Goal: Find specific page/section: Find specific page/section

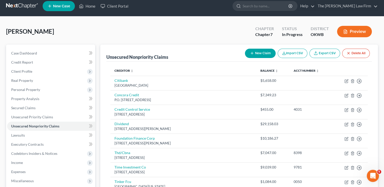
drag, startPoint x: 0, startPoint y: 0, endPoint x: 20, endPoint y: 5, distance: 20.9
click at [20, 5] on link at bounding box center [22, 6] width 32 height 9
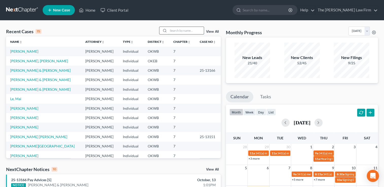
click at [184, 31] on input "search" at bounding box center [186, 30] width 36 height 7
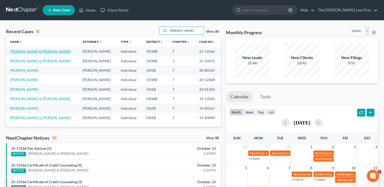
type input "lewis"
click at [31, 51] on link "Lewis, Darren & Jenifer" at bounding box center [40, 51] width 60 height 4
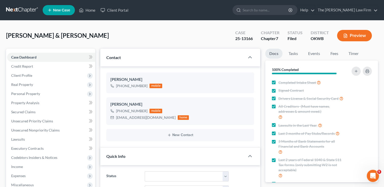
scroll to position [209, 0]
drag, startPoint x: 236, startPoint y: 38, endPoint x: 253, endPoint y: 39, distance: 17.0
click at [253, 39] on div "25-13166" at bounding box center [244, 39] width 18 height 6
drag, startPoint x: 253, startPoint y: 39, endPoint x: 250, endPoint y: 39, distance: 3.0
click at [221, 34] on div "Lewis, Darren & Jenifer Upgraded Case 25-13166 Chapter Chapter 7 Status Filed D…" at bounding box center [192, 38] width 372 height 22
